Goal: Check status: Check status

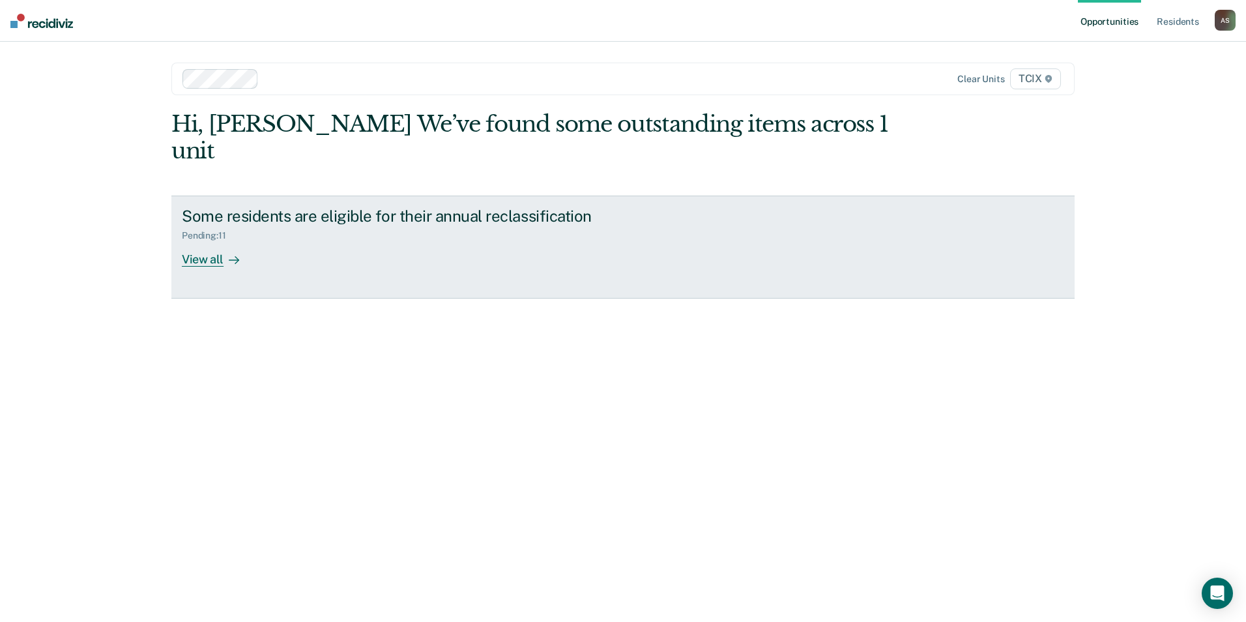
click at [472, 207] on div "Some residents are eligible for their annual reclassification" at bounding box center [411, 216] width 458 height 19
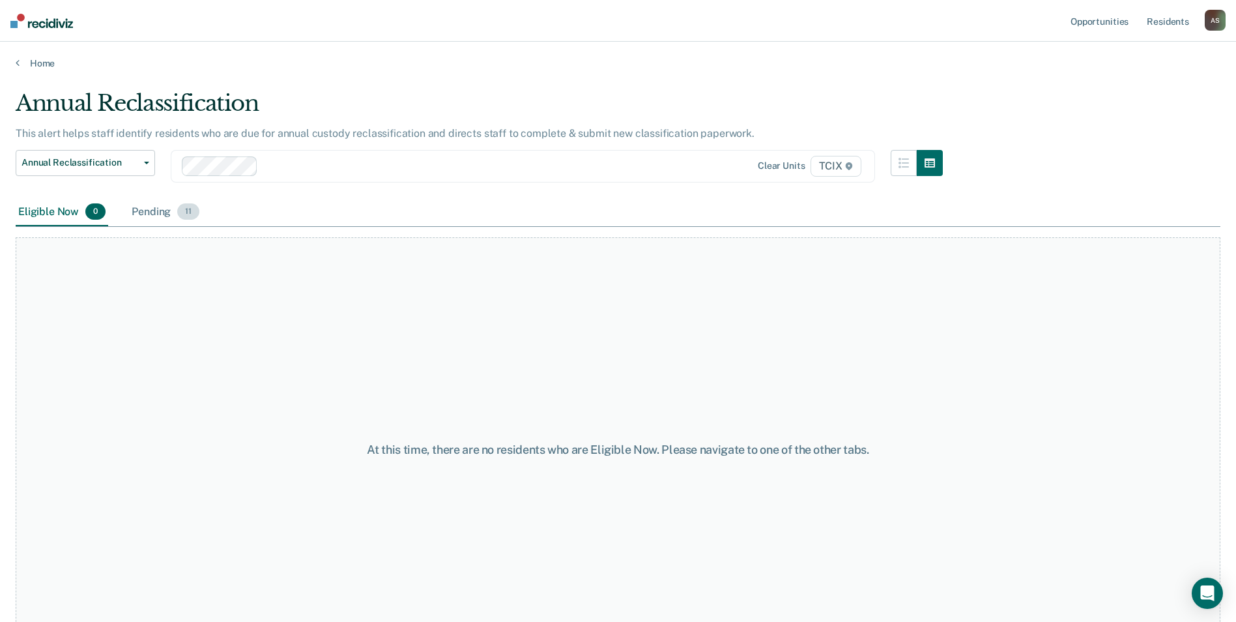
click at [167, 211] on div "Pending 11" at bounding box center [165, 212] width 73 height 29
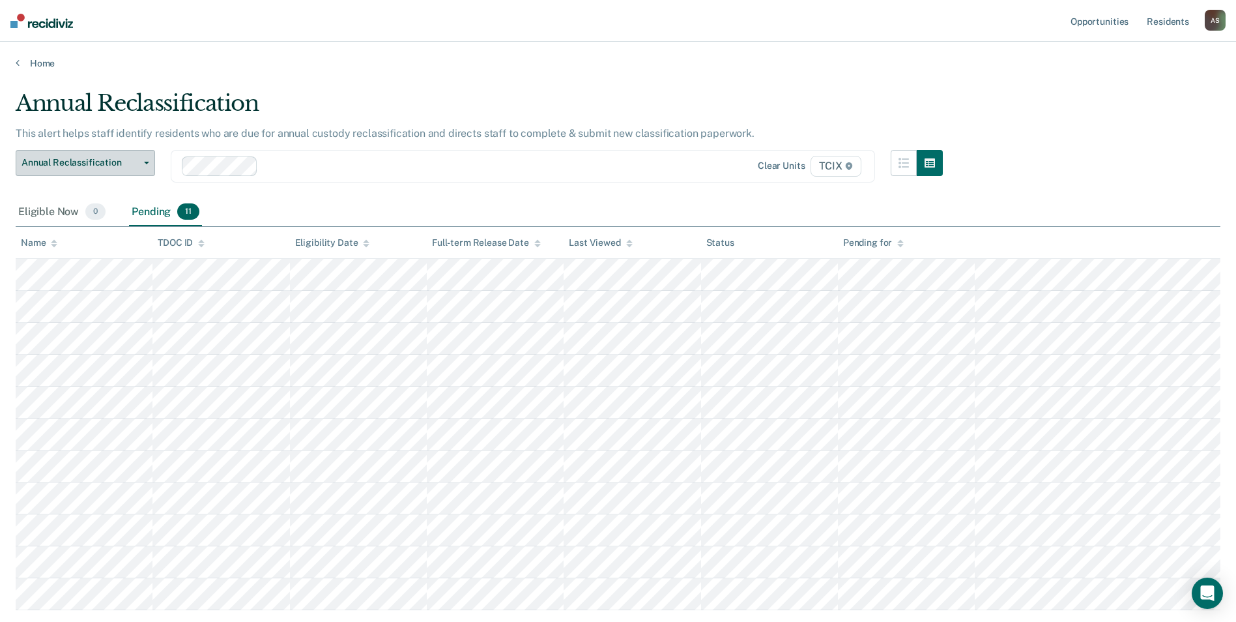
click at [115, 160] on span "Annual Reclassification" at bounding box center [80, 162] width 117 height 11
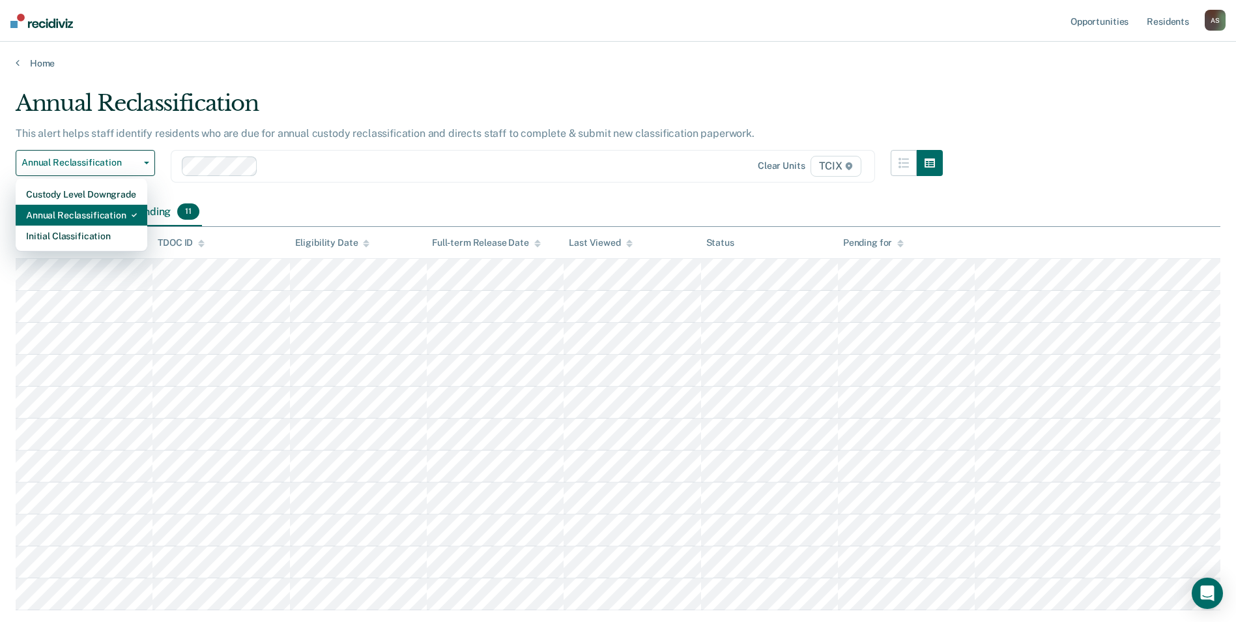
click at [113, 215] on div "Annual Reclassification" at bounding box center [81, 215] width 111 height 21
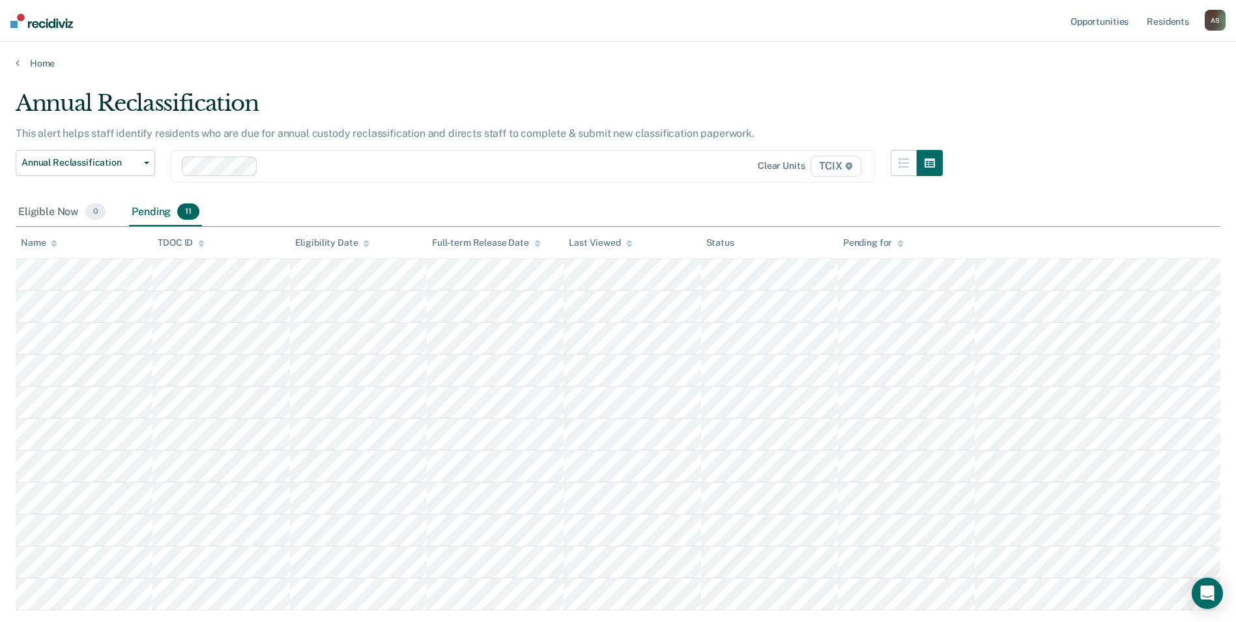
click at [422, 206] on div "Eligible Now 0 Pending 11" at bounding box center [618, 212] width 1205 height 29
